Goal: Task Accomplishment & Management: Use online tool/utility

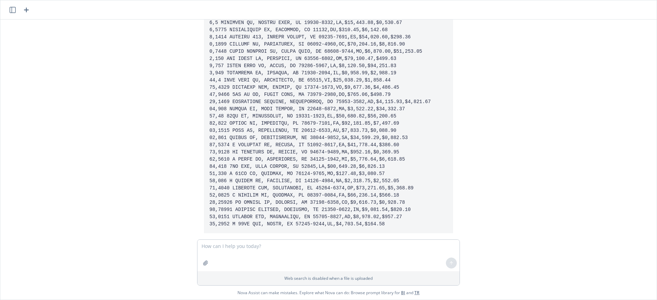
scroll to position [1327, 0]
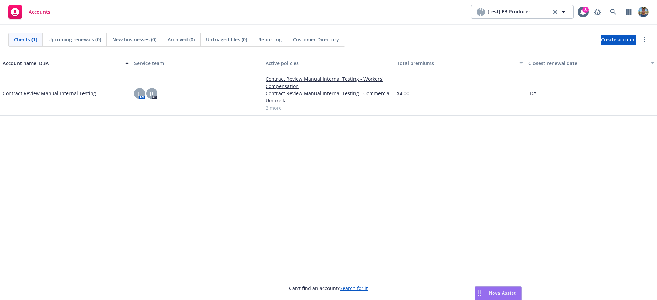
click at [496, 293] on span "Nova Assist" at bounding box center [502, 293] width 27 height 6
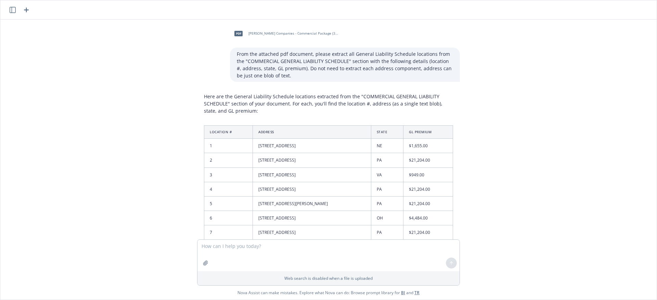
scroll to position [1327, 0]
